Goal: Transaction & Acquisition: Purchase product/service

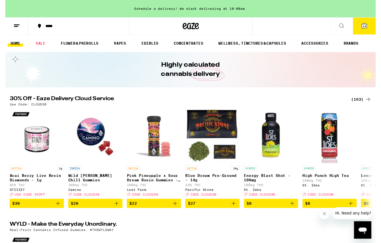
click at [368, 22] on button "14" at bounding box center [369, 26] width 23 height 17
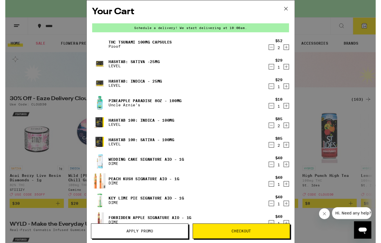
click at [112, 225] on link "Forbidden Apple Signature AIO - 1g" at bounding box center [148, 224] width 85 height 4
